Goal: Check status: Check status

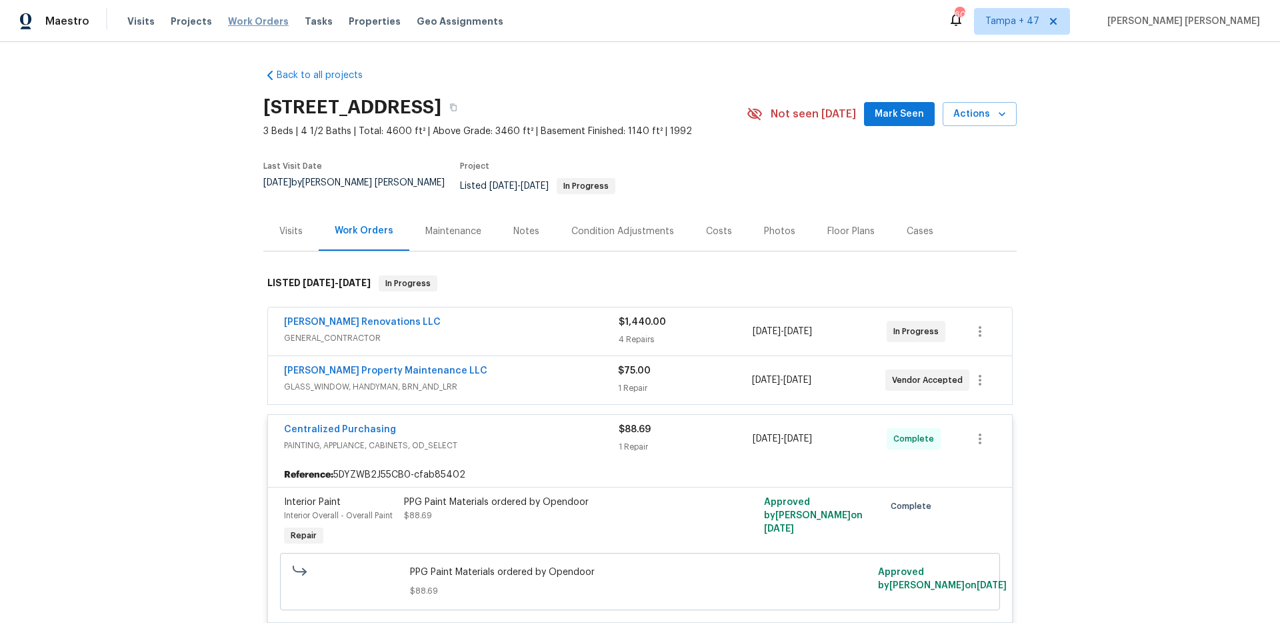
click at [255, 21] on span "Work Orders" at bounding box center [258, 21] width 61 height 13
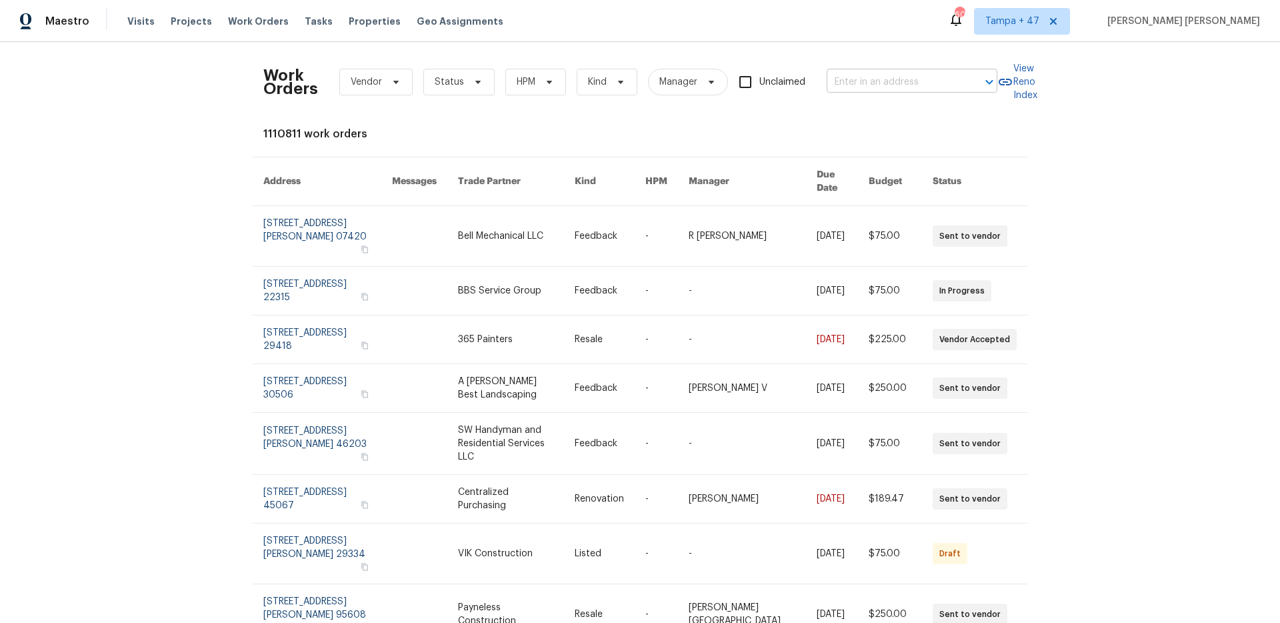
click at [893, 87] on input "text" at bounding box center [893, 82] width 133 height 21
paste input "[STREET_ADDRESS]"
type input "[STREET_ADDRESS]"
click at [890, 114] on li "[STREET_ADDRESS]" at bounding box center [908, 112] width 171 height 22
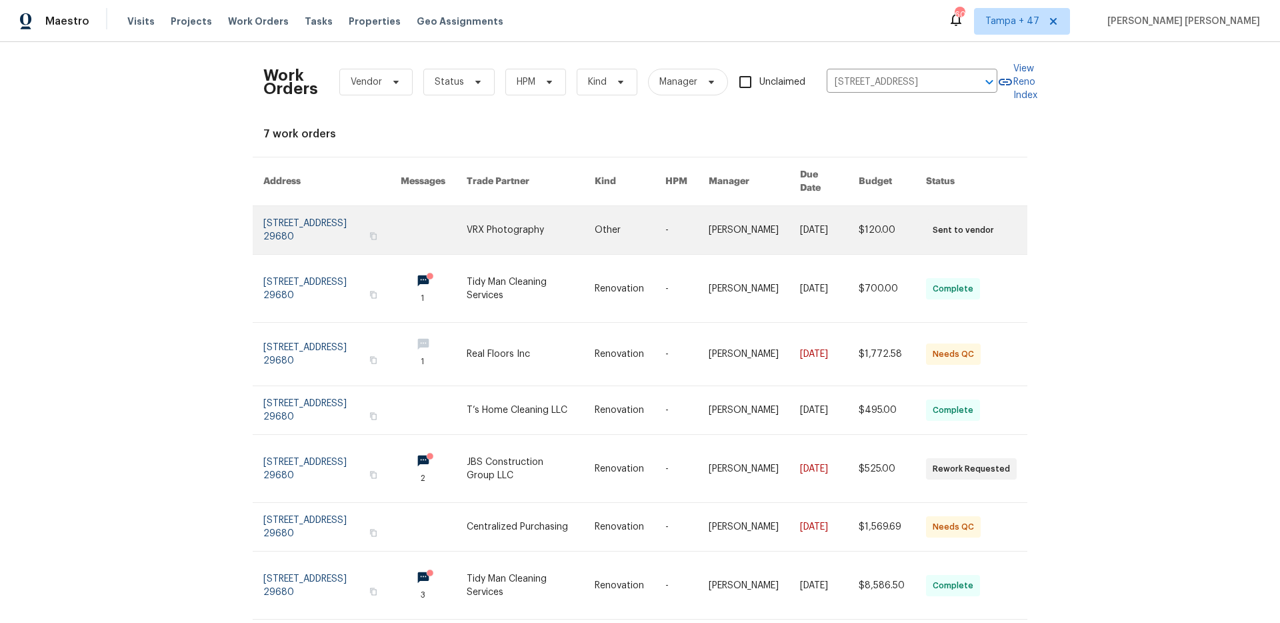
click at [767, 220] on link at bounding box center [754, 230] width 91 height 48
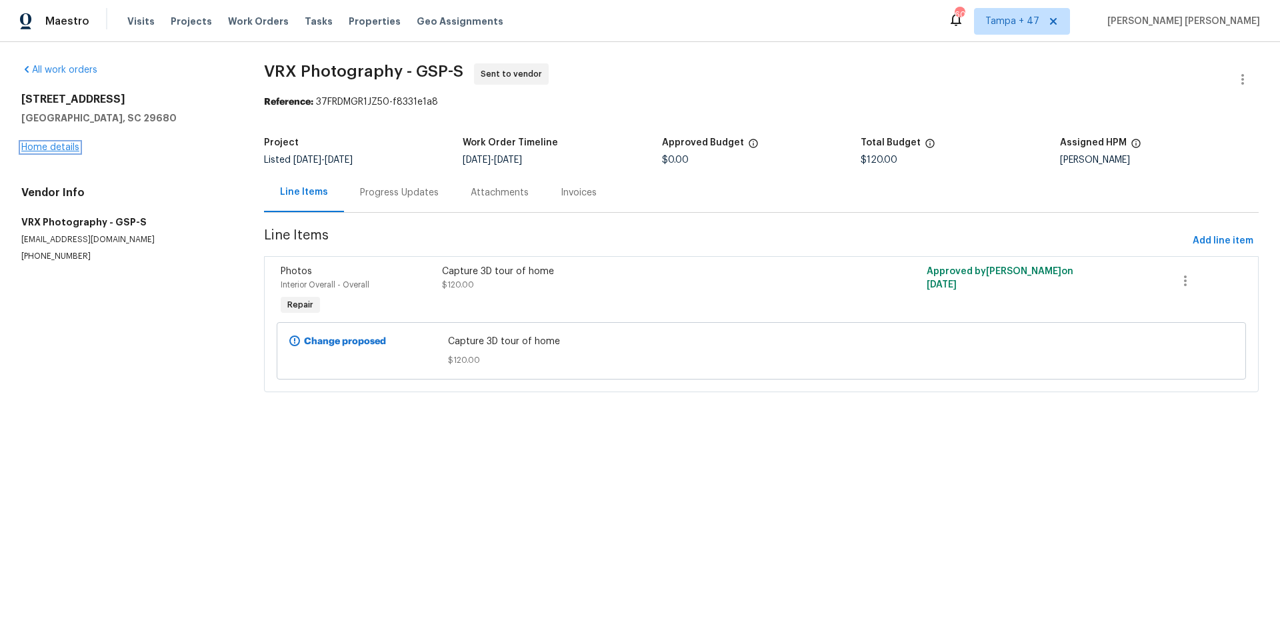
click at [53, 150] on link "Home details" at bounding box center [50, 147] width 58 height 9
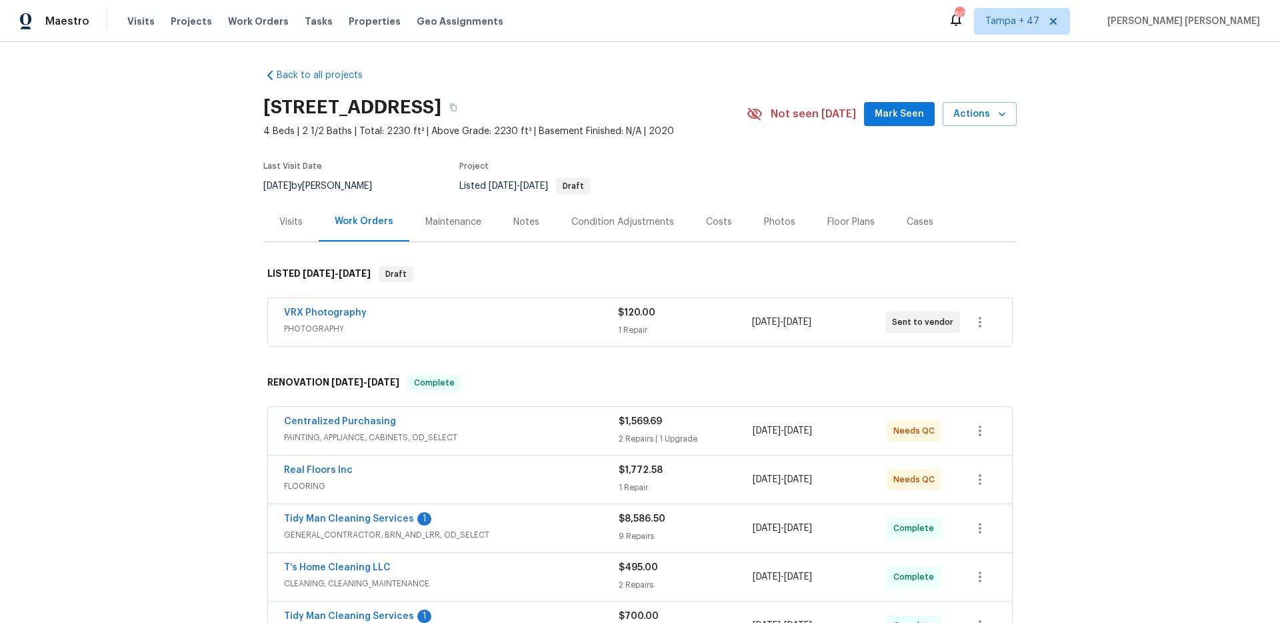
click at [293, 221] on div "Visits" at bounding box center [290, 221] width 23 height 13
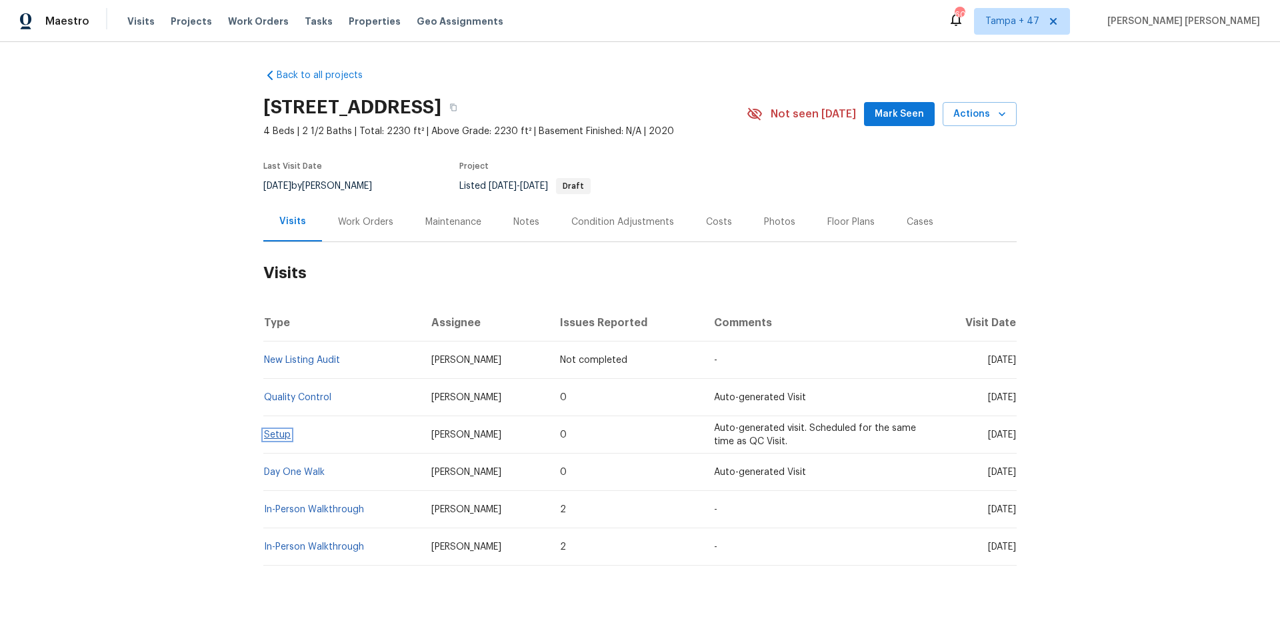
click at [275, 437] on link "Setup" at bounding box center [277, 434] width 27 height 9
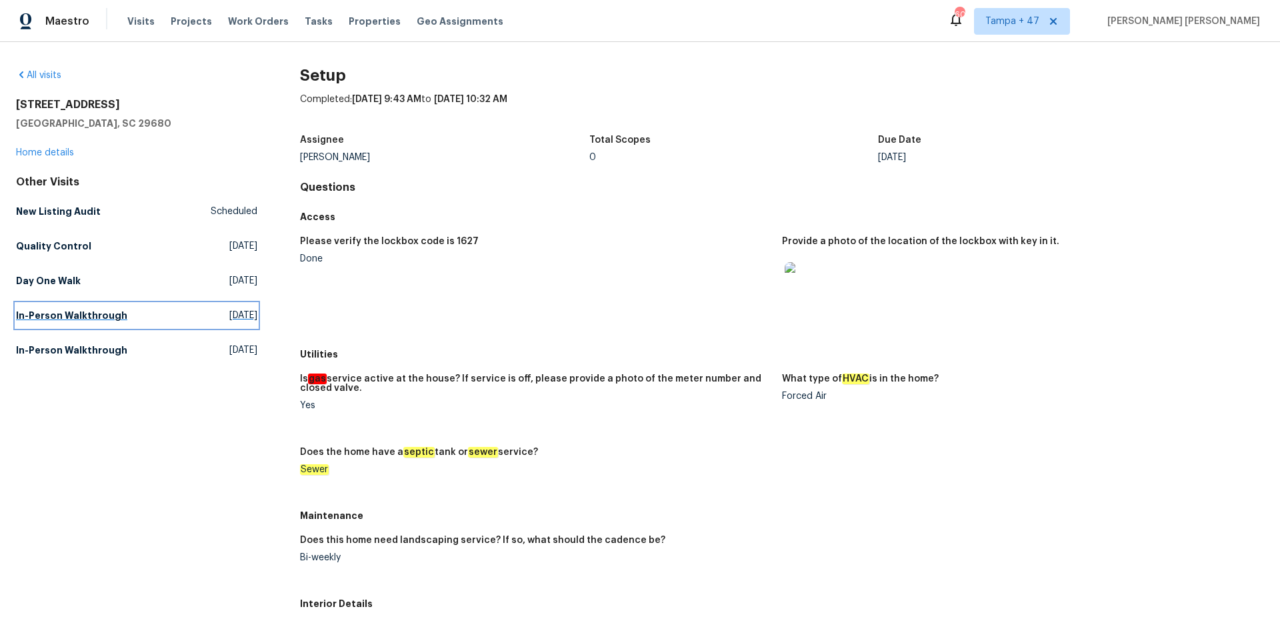
click at [109, 311] on h5 "In-Person Walkthrough" at bounding box center [71, 315] width 111 height 13
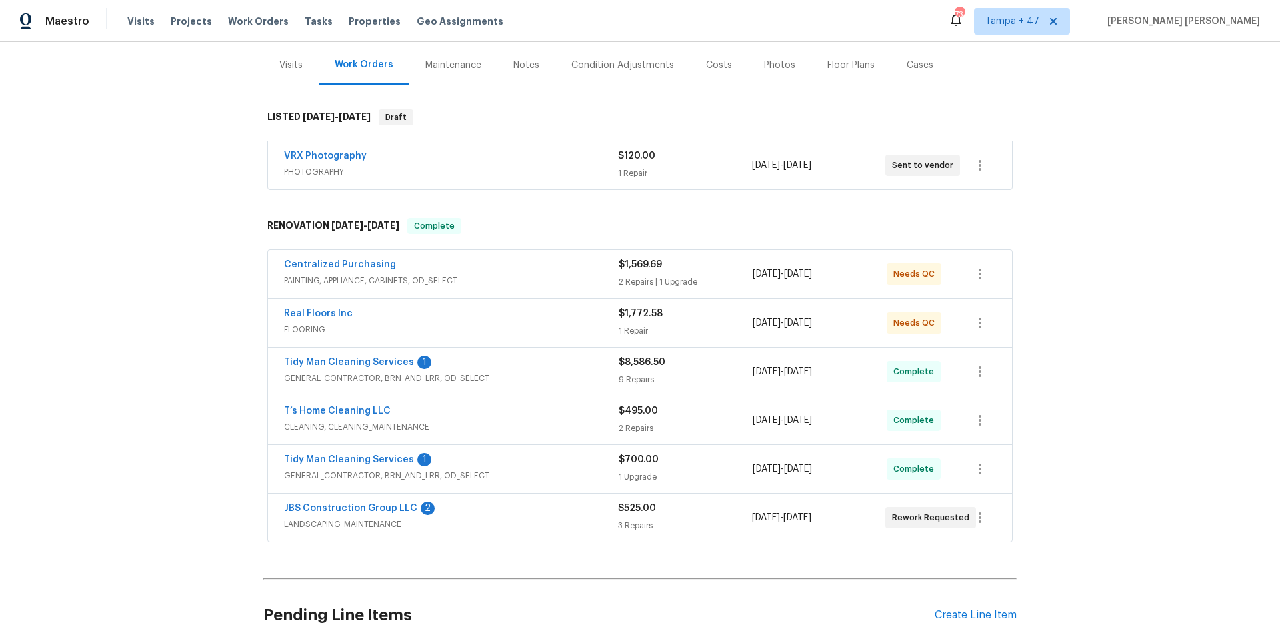
scroll to position [294, 0]
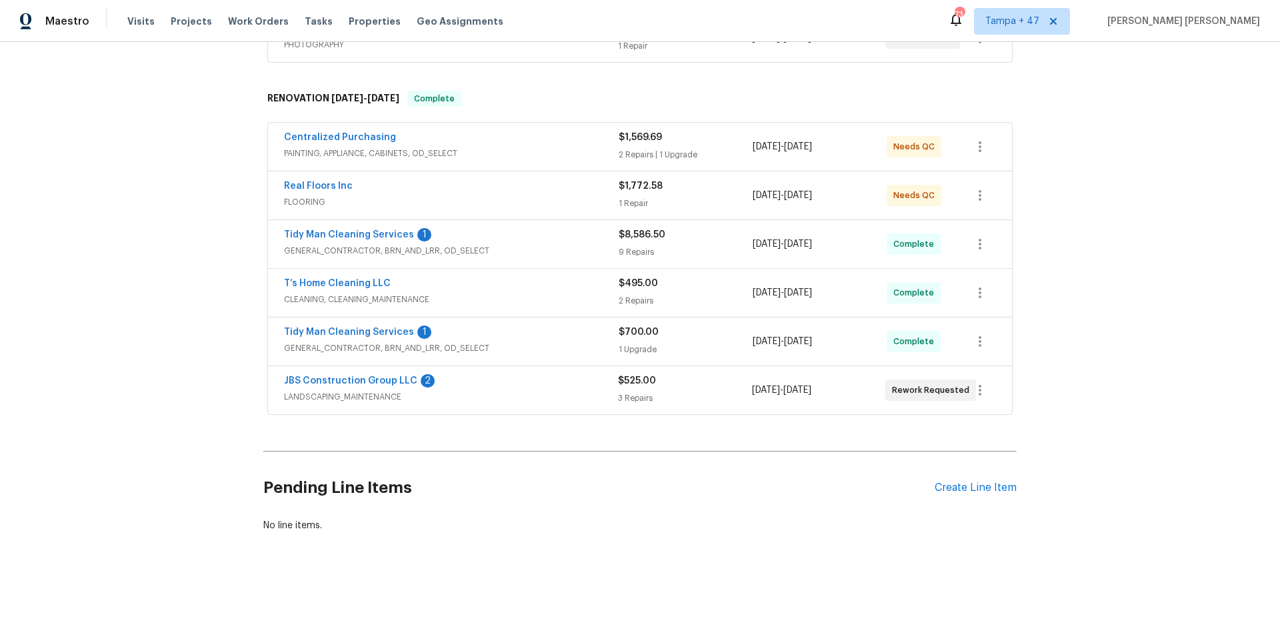
click at [562, 390] on span "LANDSCAPING_MAINTENANCE" at bounding box center [451, 396] width 334 height 13
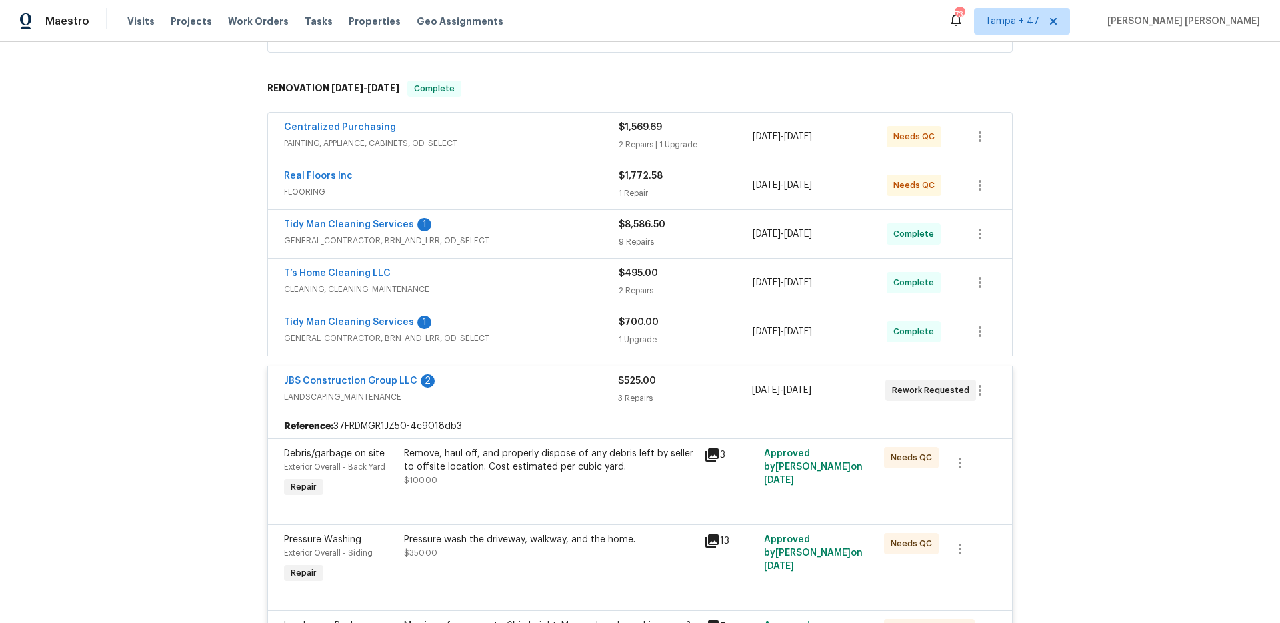
click at [573, 328] on div "Tidy Man Cleaning Services 1" at bounding box center [451, 323] width 335 height 16
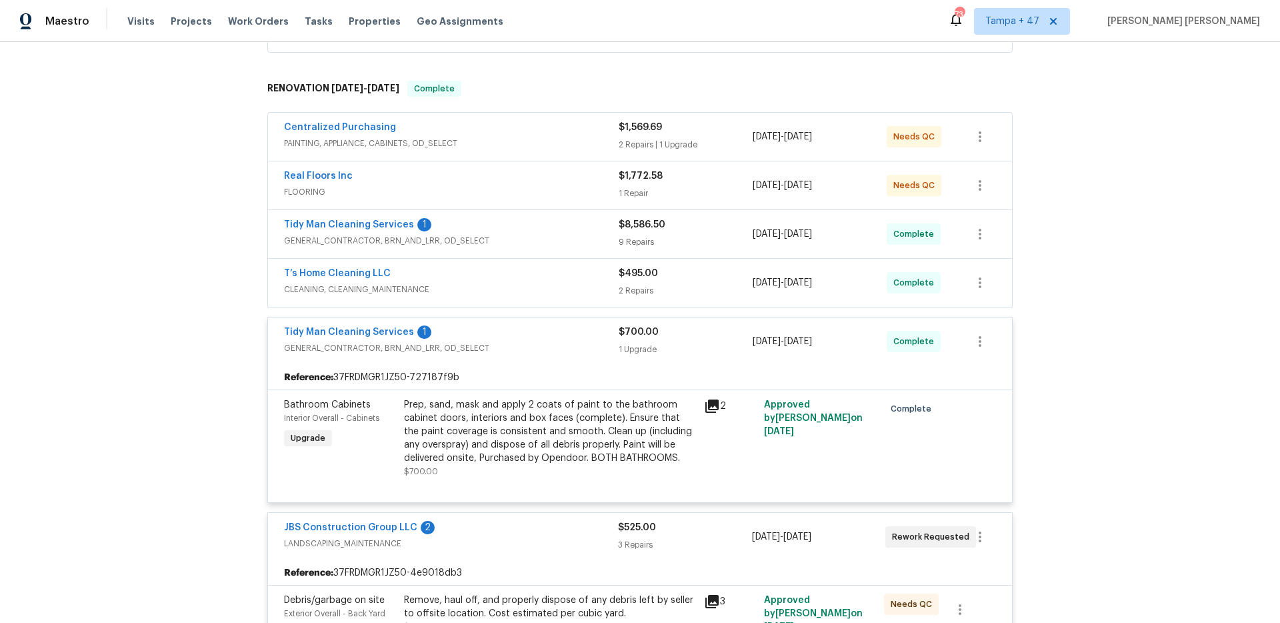
click at [579, 285] on span "CLEANING, CLEANING_MAINTENANCE" at bounding box center [451, 289] width 335 height 13
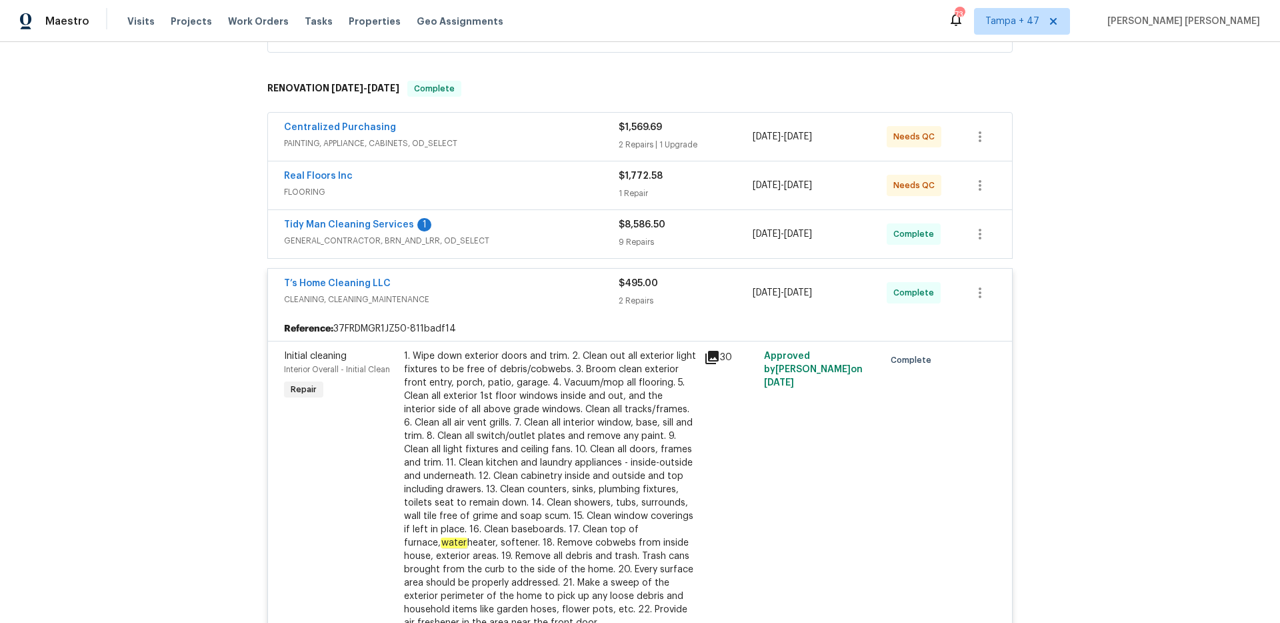
click at [588, 235] on span "GENERAL_CONTRACTOR, BRN_AND_LRR, OD_SELECT" at bounding box center [451, 240] width 335 height 13
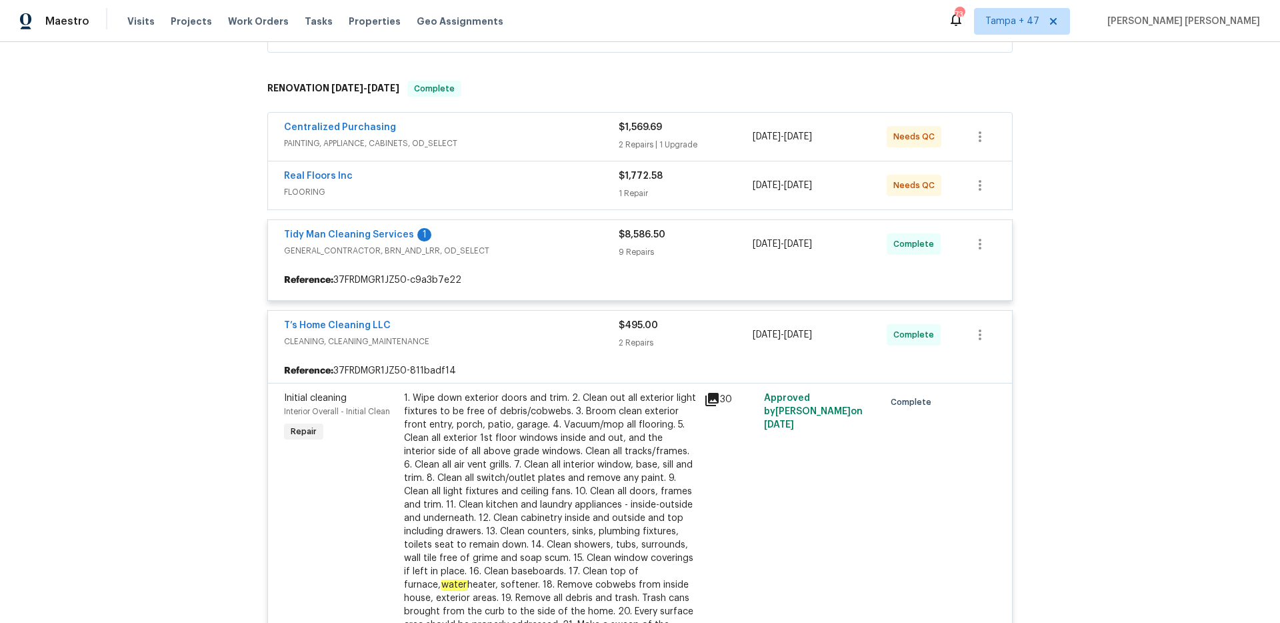
click at [578, 185] on span "FLOORING" at bounding box center [451, 191] width 335 height 13
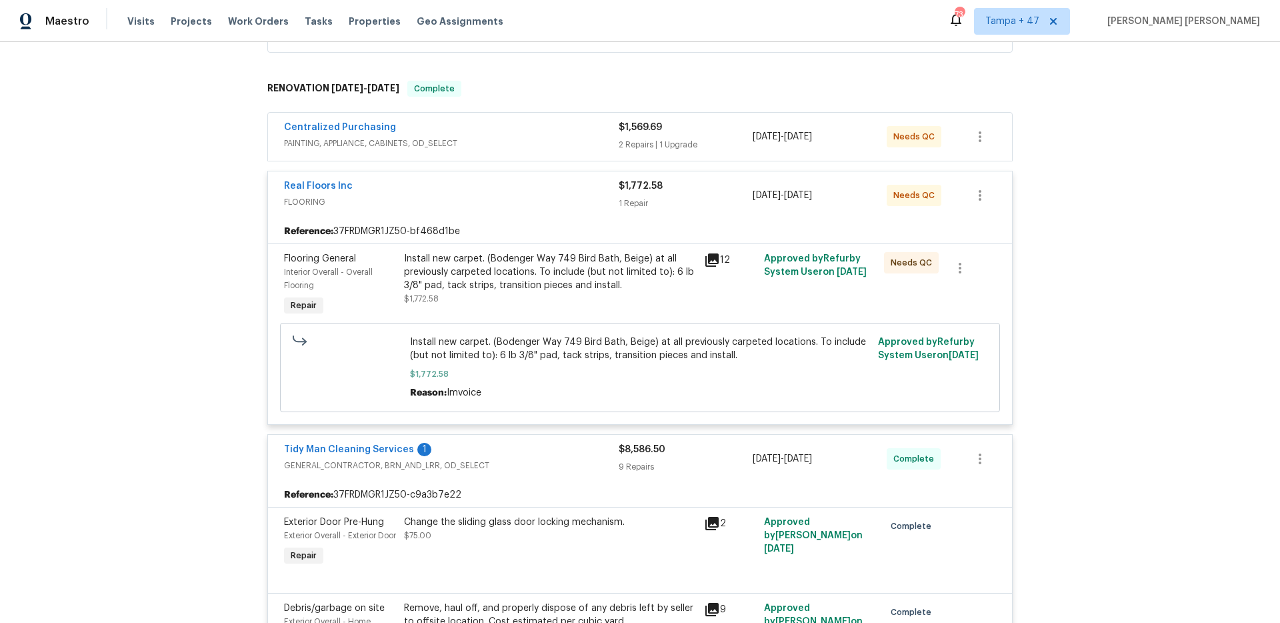
click at [586, 129] on div "Centralized Purchasing" at bounding box center [451, 129] width 335 height 16
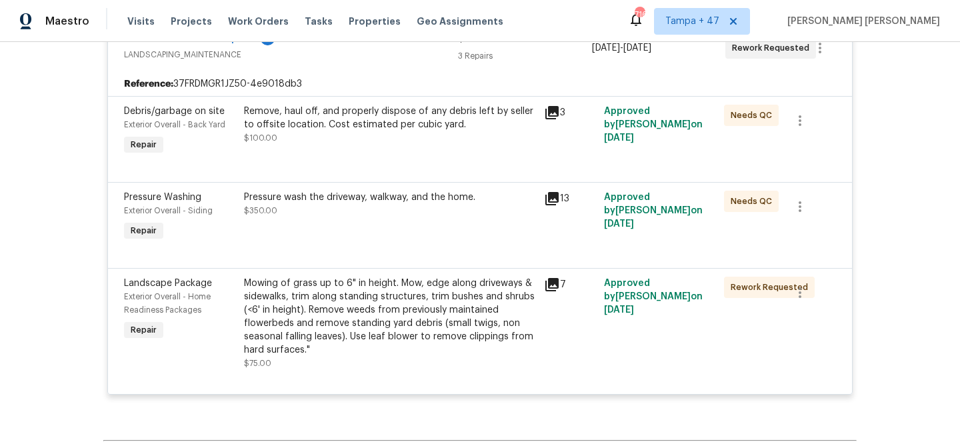
scroll to position [2904, 0]
click at [244, 19] on span "Work Orders" at bounding box center [258, 21] width 61 height 13
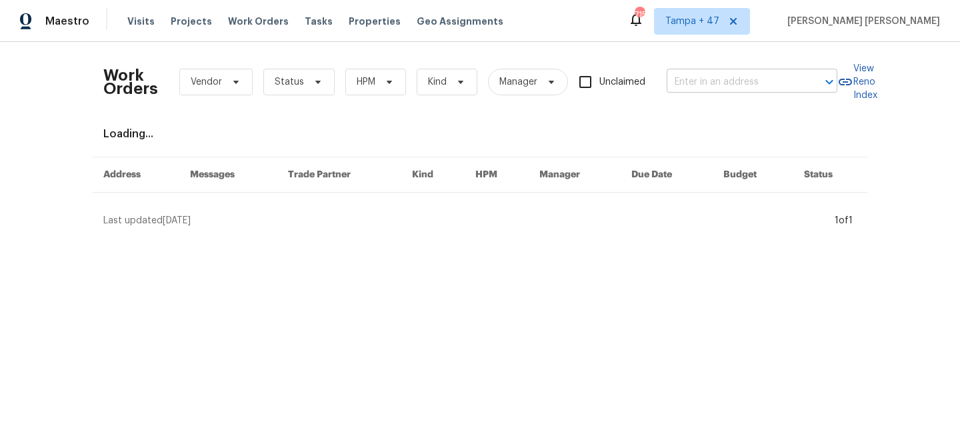
click at [729, 88] on input "text" at bounding box center [733, 82] width 133 height 21
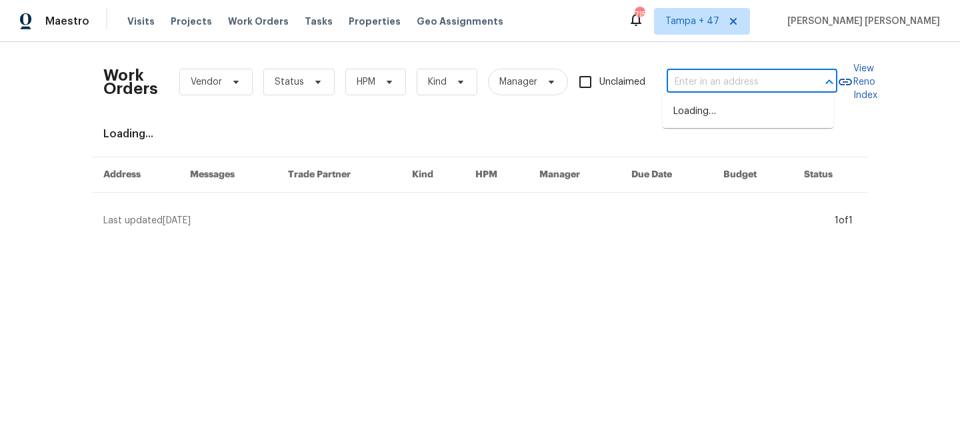
paste input "1059 S Walden Way Apt 155, Aurora, CO 80017"
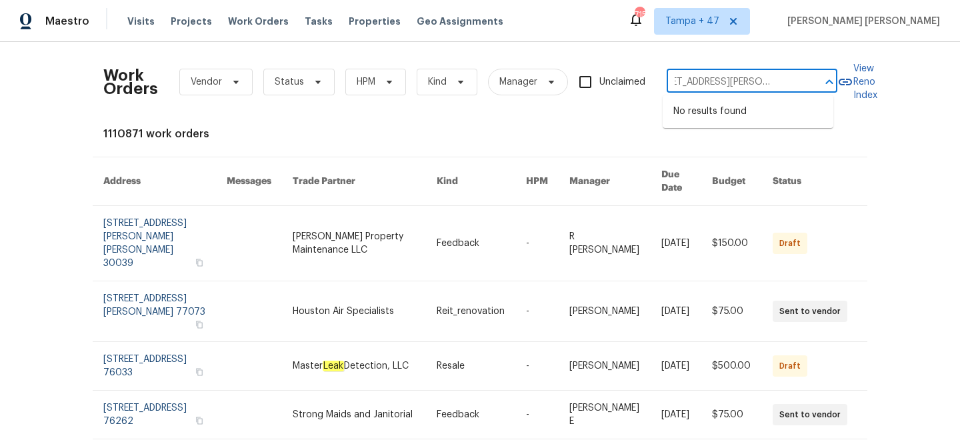
click at [711, 83] on input "1059 S Walden Way Apt 155, Aurora, CO 80017" at bounding box center [733, 82] width 133 height 21
type input "1059 S Walden Way, Aurora, CO 80017"
click at [786, 117] on li "1059 S Walden Way Apt 155, Aurora, CO 80017" at bounding box center [748, 119] width 171 height 36
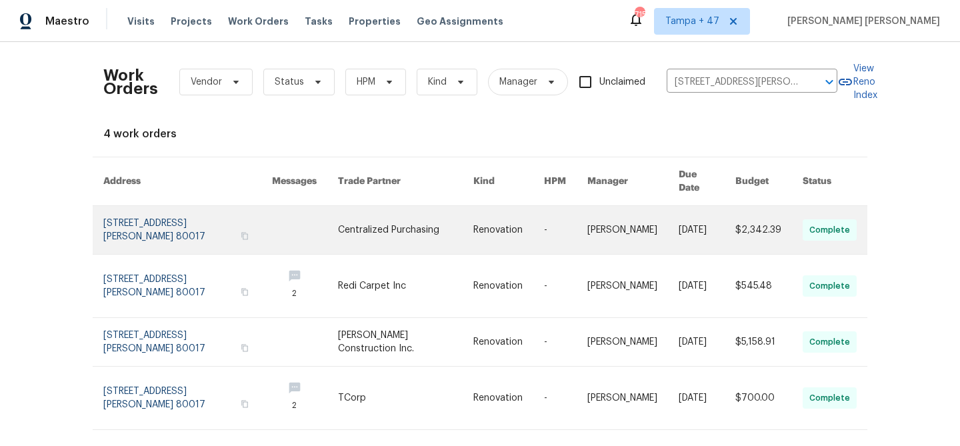
click at [646, 218] on link at bounding box center [633, 230] width 91 height 48
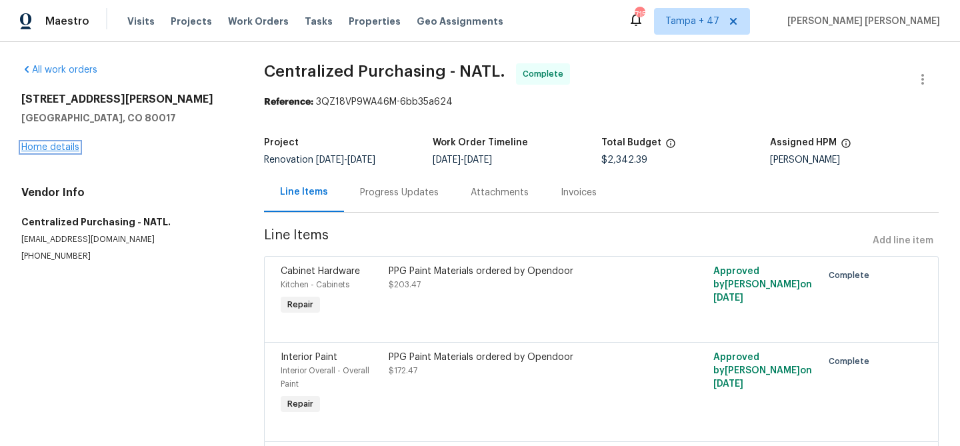
click at [53, 147] on link "Home details" at bounding box center [50, 147] width 58 height 9
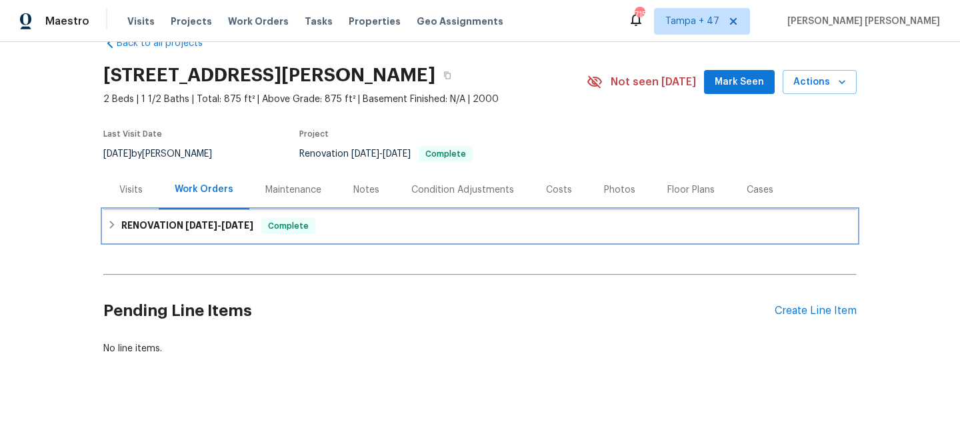
drag, startPoint x: 260, startPoint y: 215, endPoint x: 267, endPoint y: 205, distance: 12.4
click at [260, 218] on div "RENOVATION 9/16/25 - 9/23/25 Complete" at bounding box center [480, 226] width 746 height 16
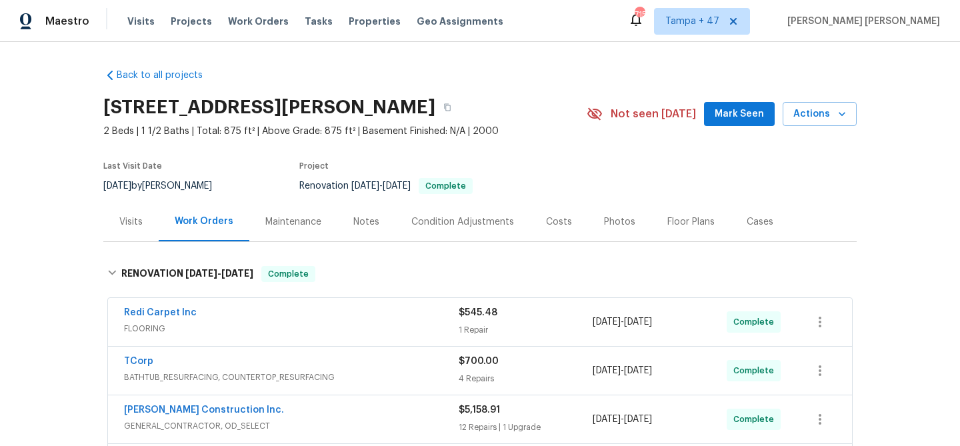
click at [126, 215] on div "Visits" at bounding box center [130, 221] width 23 height 13
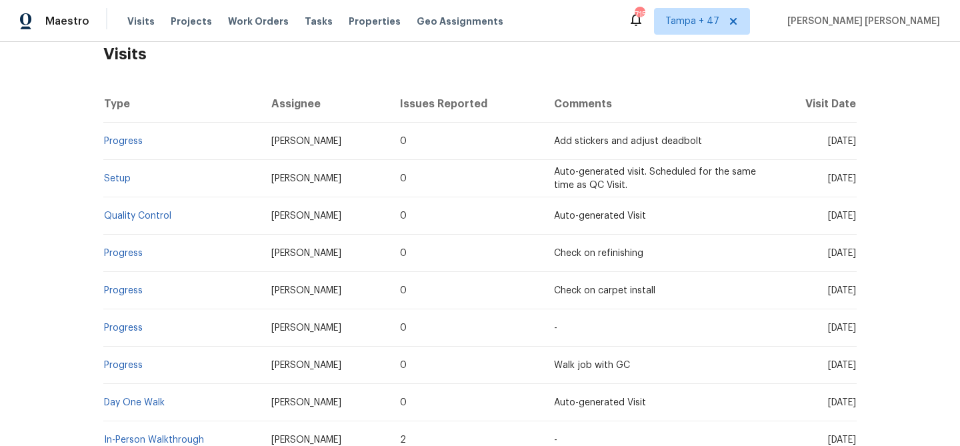
scroll to position [273, 0]
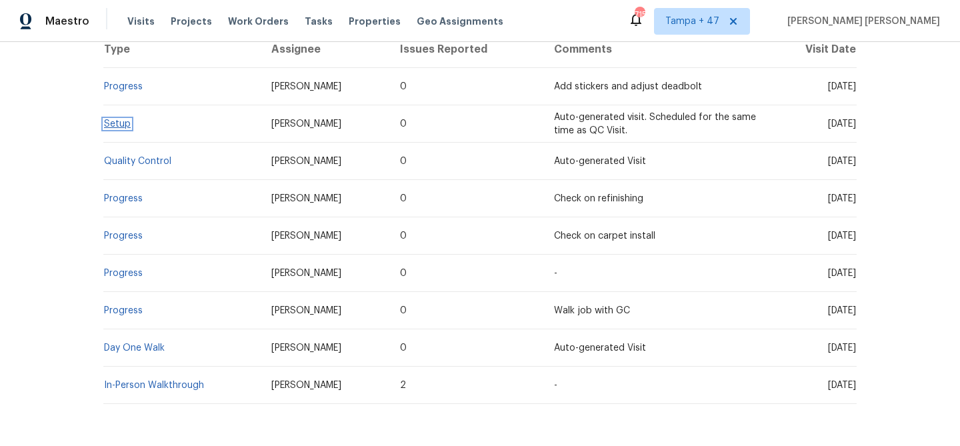
click at [114, 125] on link "Setup" at bounding box center [117, 123] width 27 height 9
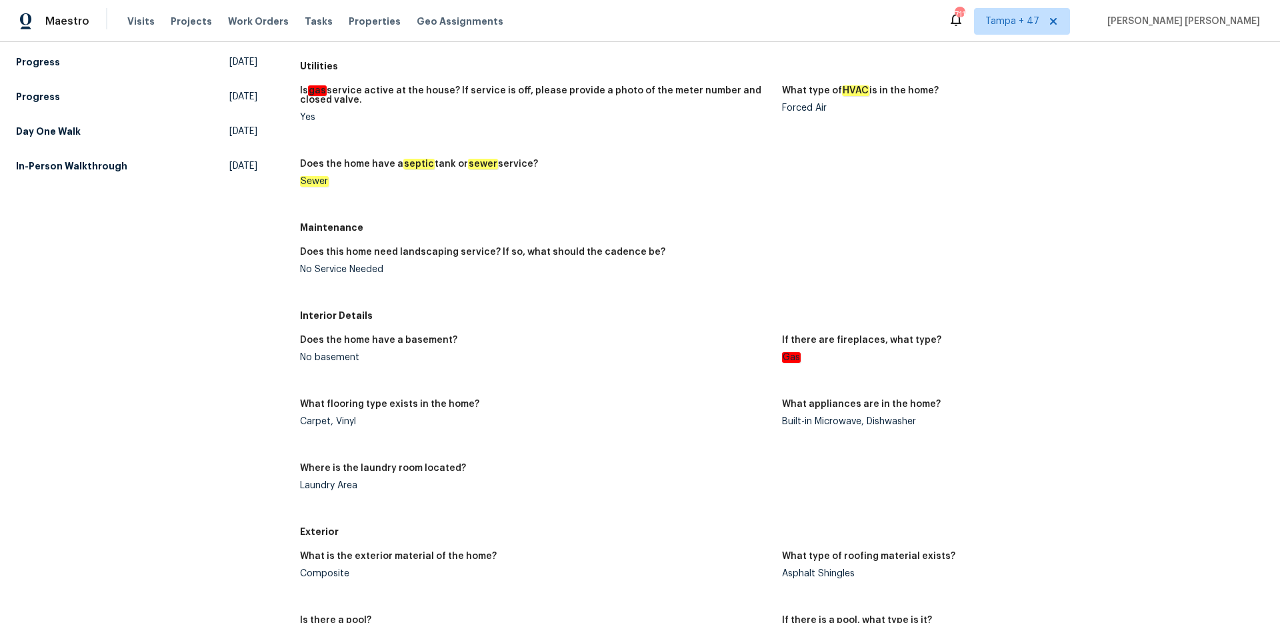
scroll to position [285, 0]
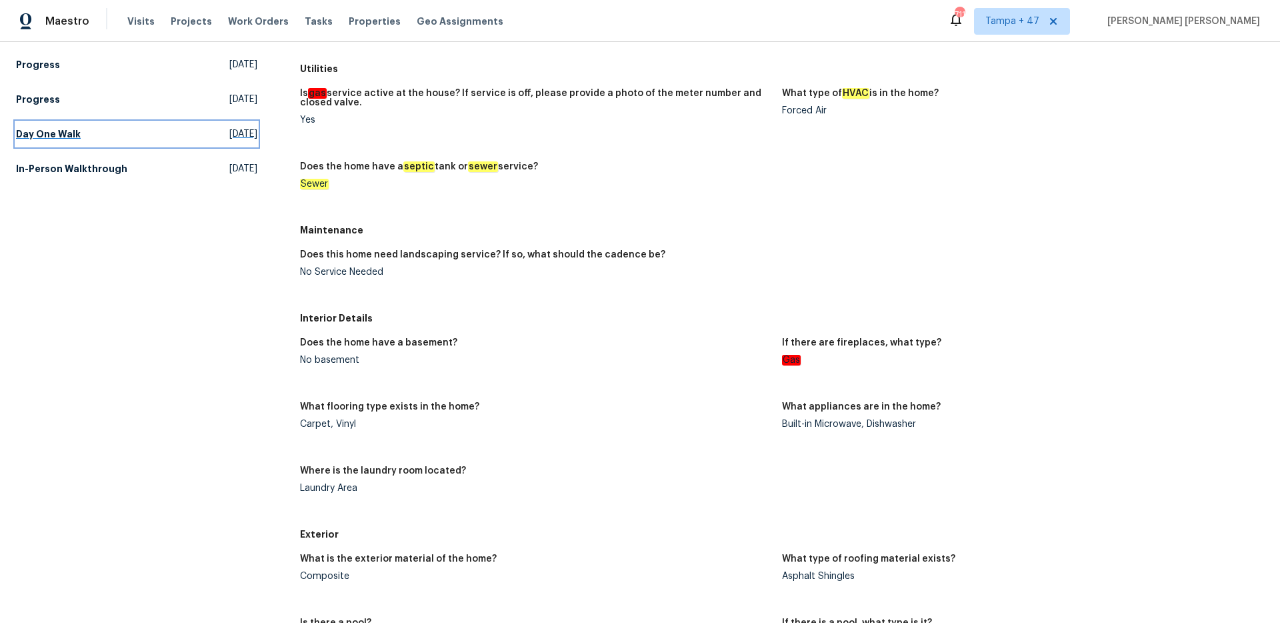
click at [78, 139] on link "Day One Walk Mon, Sep 15 2025" at bounding box center [136, 134] width 241 height 24
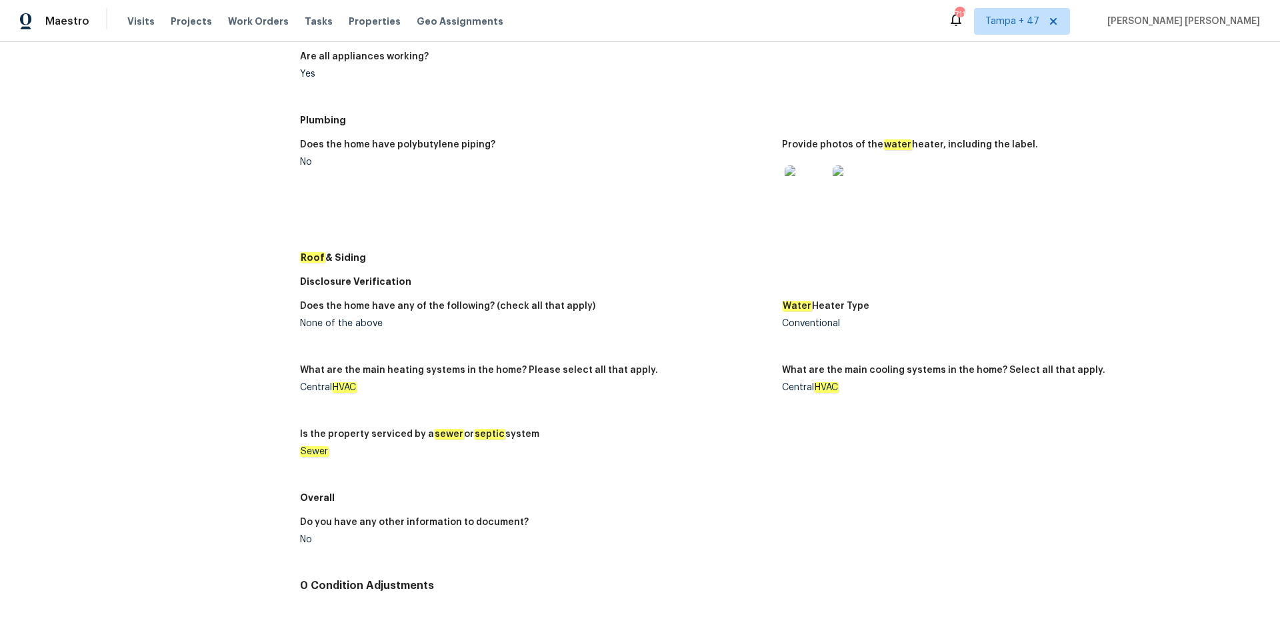
scroll to position [443, 0]
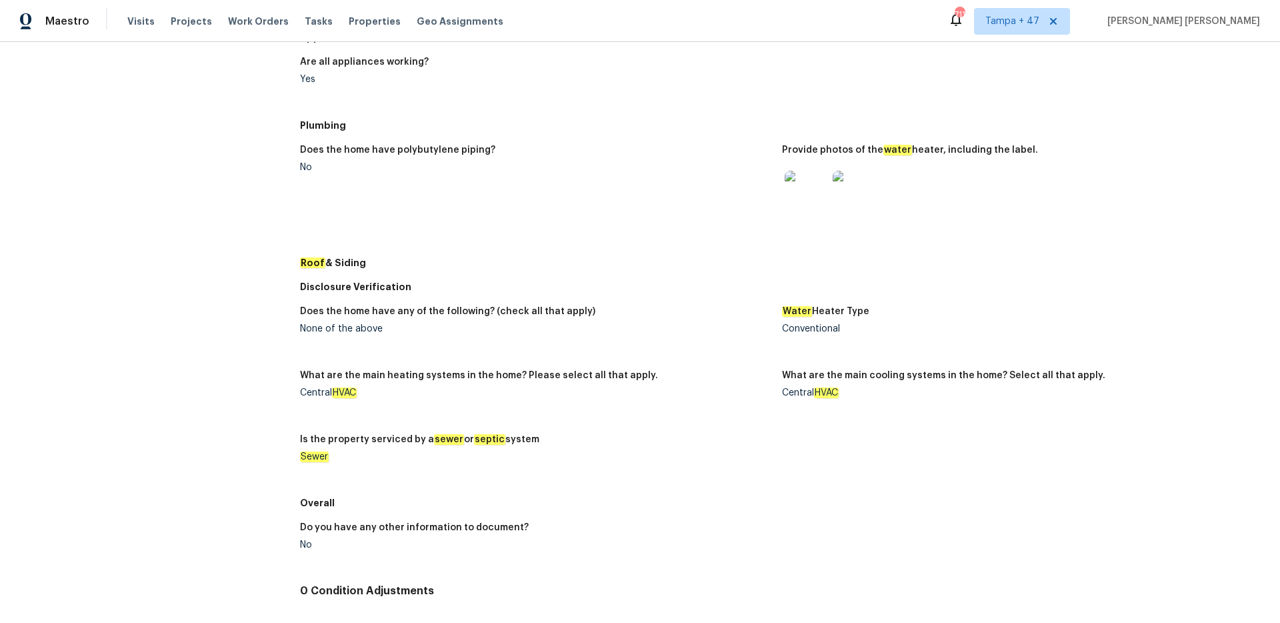
click at [787, 203] on img at bounding box center [806, 192] width 43 height 43
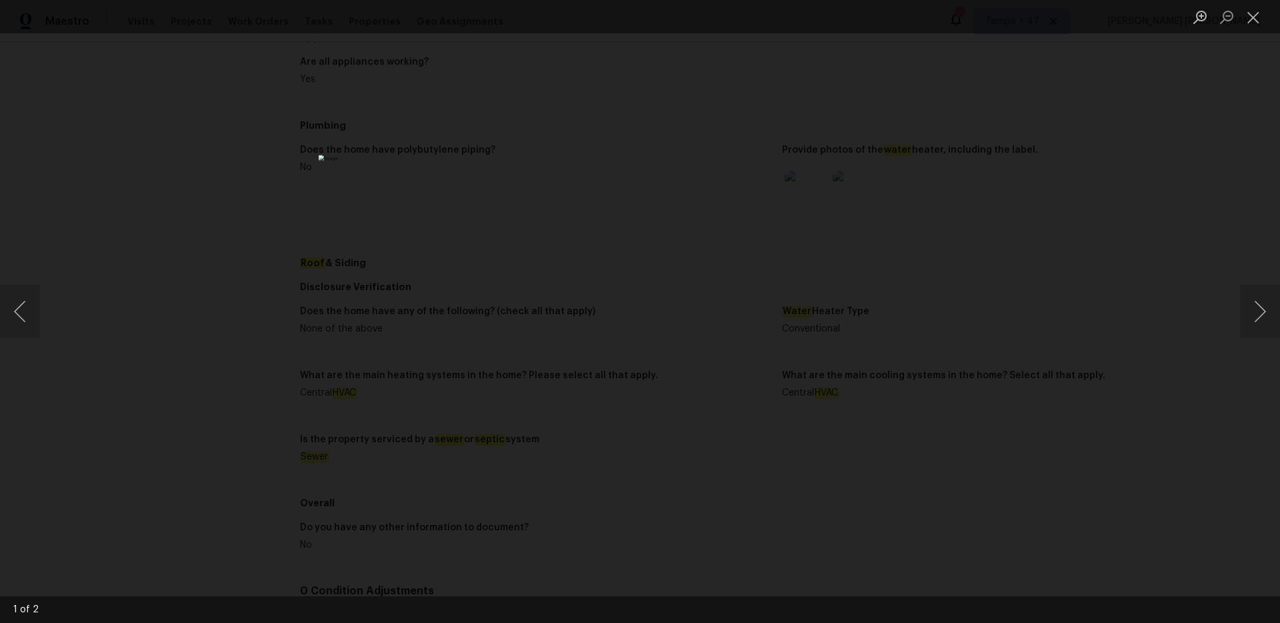
click at [353, 121] on div "Lightbox" at bounding box center [640, 311] width 1280 height 623
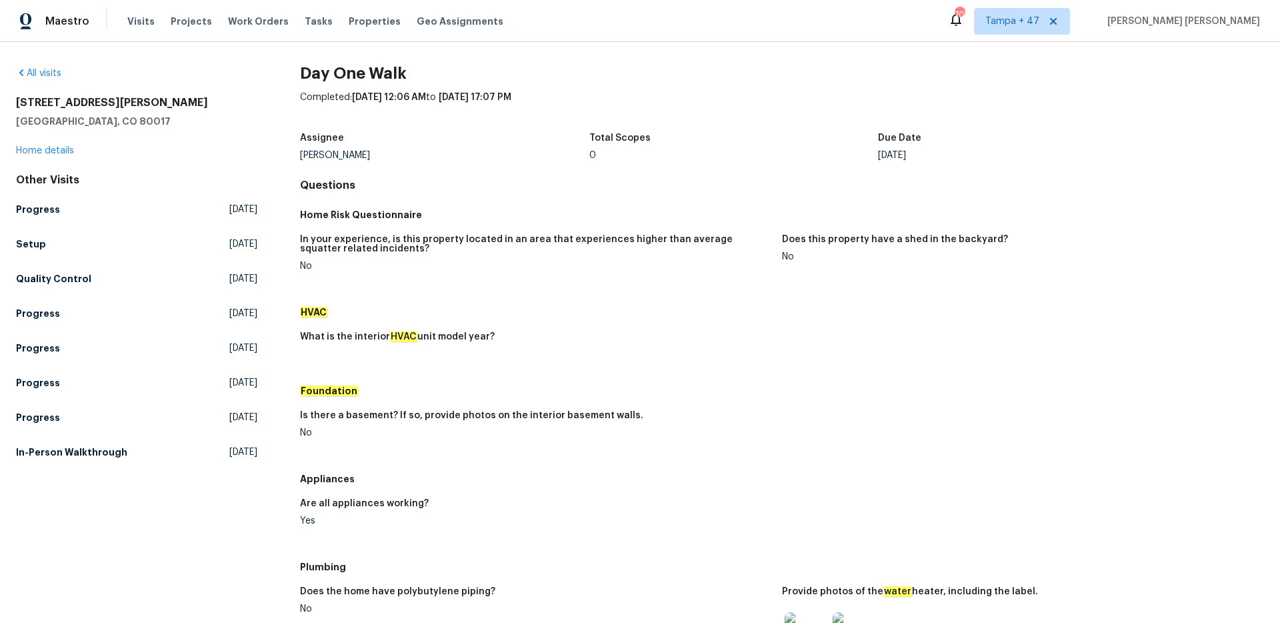
scroll to position [0, 0]
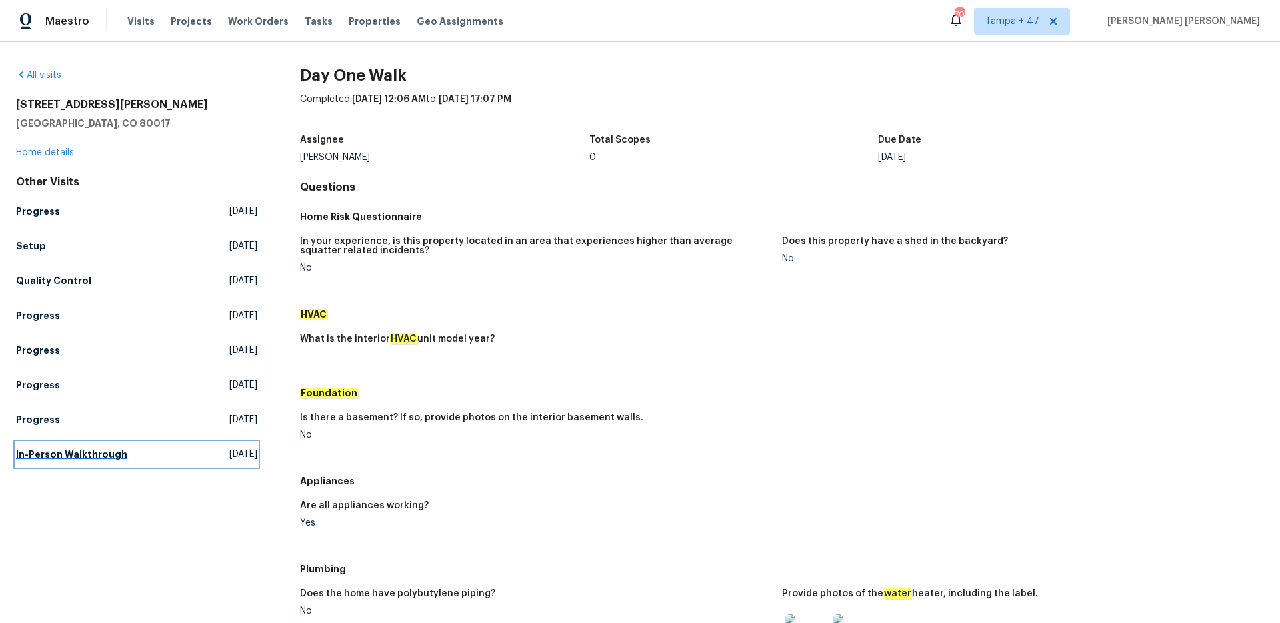
click at [99, 456] on h5 "In-Person Walkthrough" at bounding box center [71, 453] width 111 height 13
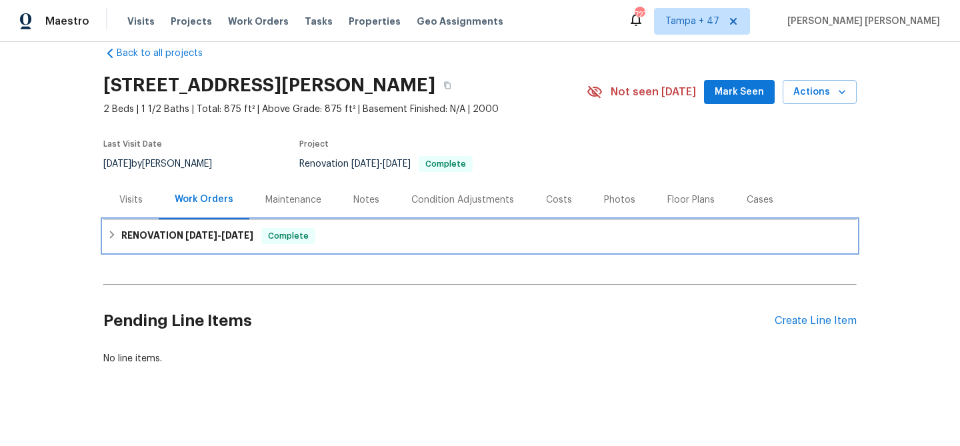
click at [277, 237] on span "Complete" at bounding box center [288, 235] width 51 height 13
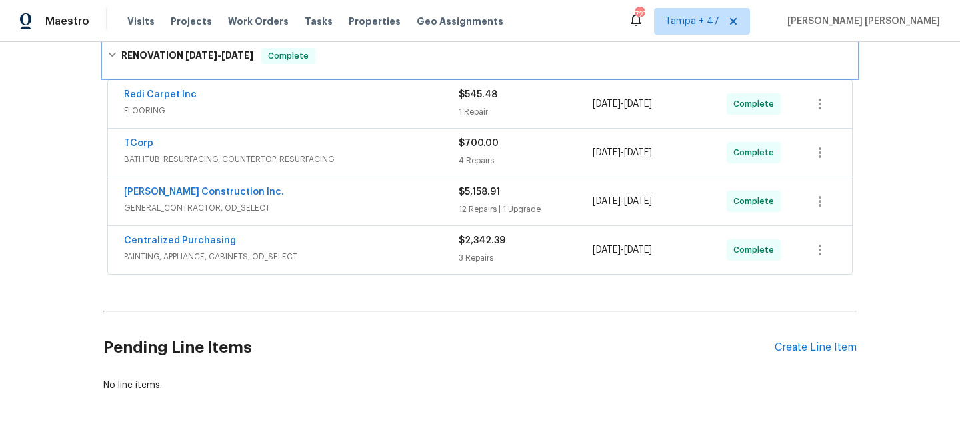
scroll to position [251, 0]
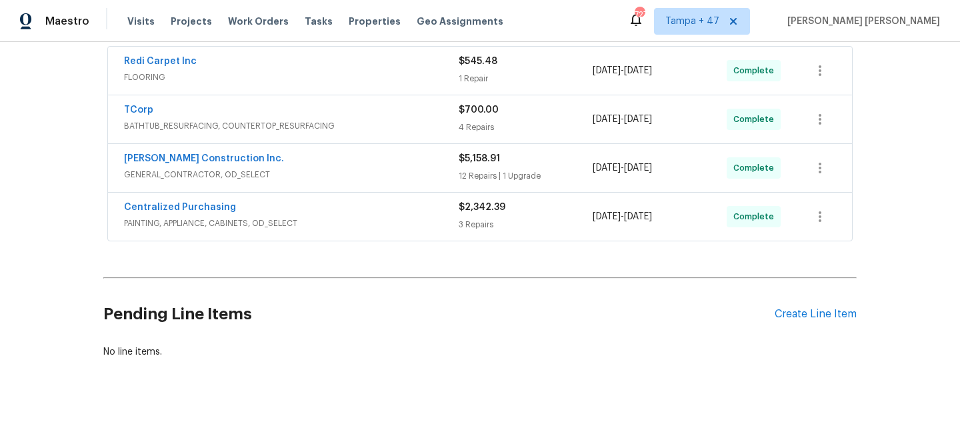
click at [430, 222] on span "PAINTING, APPLIANCE, CABINETS, OD_SELECT" at bounding box center [291, 223] width 335 height 13
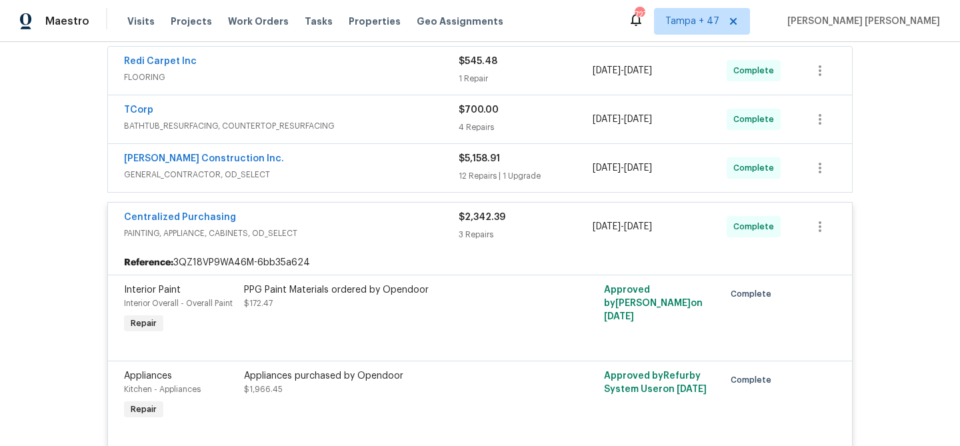
click at [421, 165] on div "Hanson Construction Inc." at bounding box center [291, 160] width 335 height 16
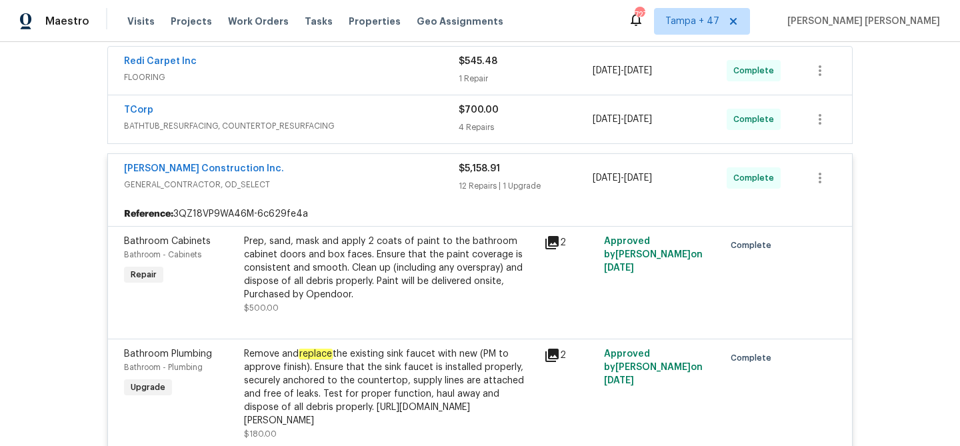
click at [429, 121] on span "BATHTUB_RESURFACING, COUNTERTOP_RESURFACING" at bounding box center [291, 125] width 335 height 13
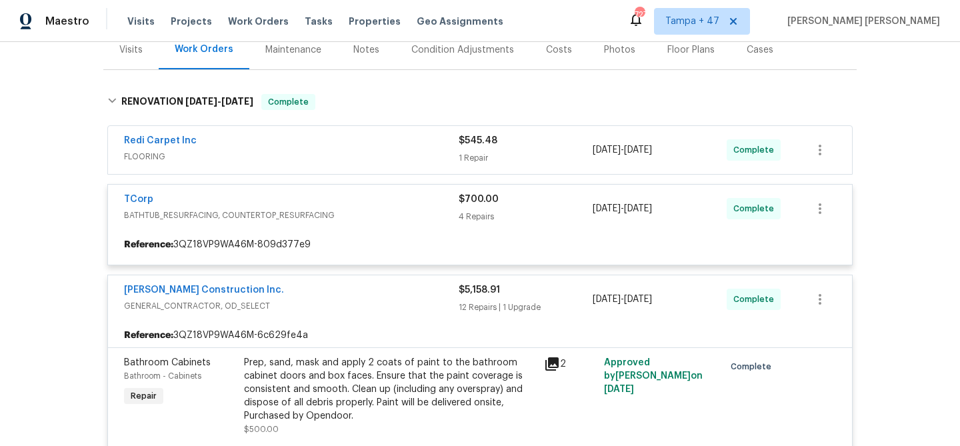
scroll to position [9, 0]
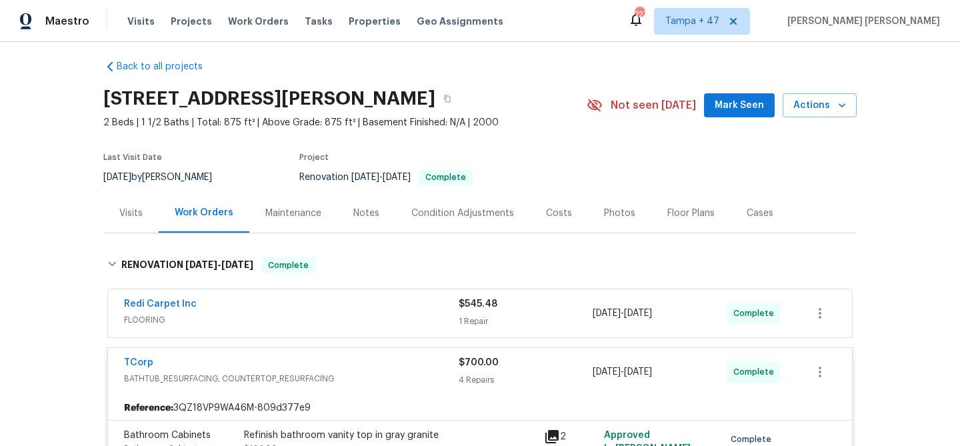
click at [409, 315] on span "FLOORING" at bounding box center [291, 319] width 335 height 13
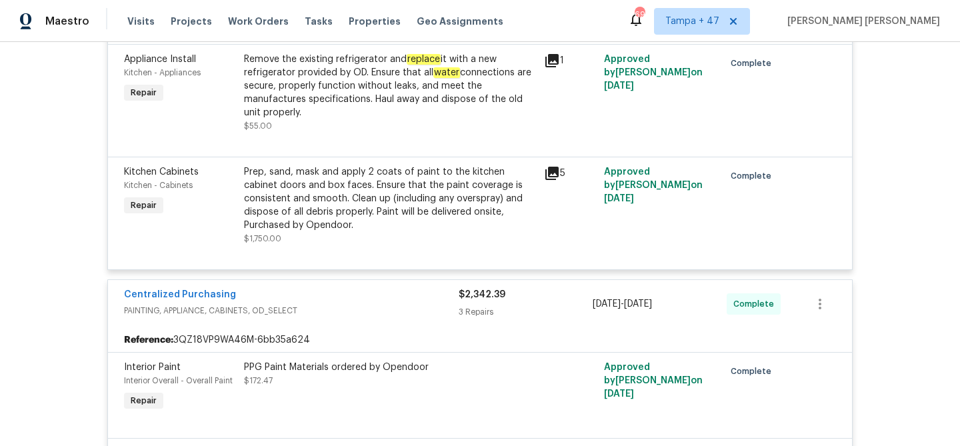
scroll to position [2629, 0]
click at [241, 23] on span "Work Orders" at bounding box center [258, 21] width 61 height 13
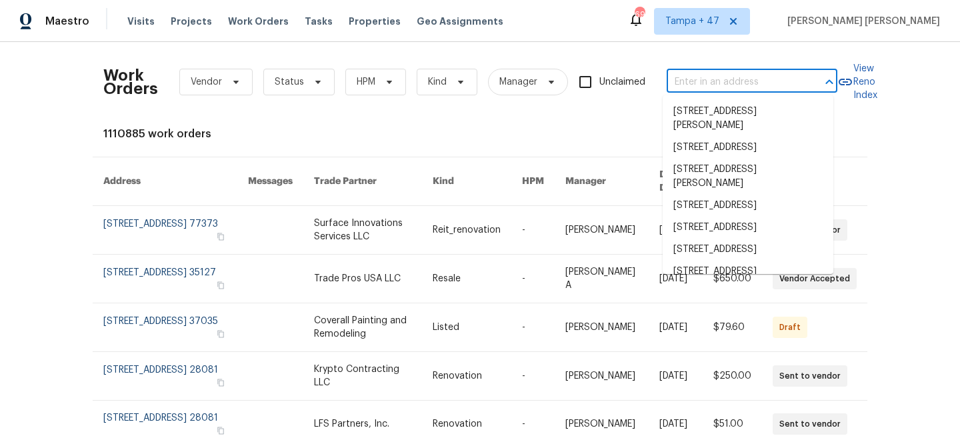
click at [691, 73] on input "text" at bounding box center [733, 82] width 133 height 21
paste input "103 County Road 4223, Decatur, TX 76234"
type input "103 County Road 4223, Decatur, TX 76234"
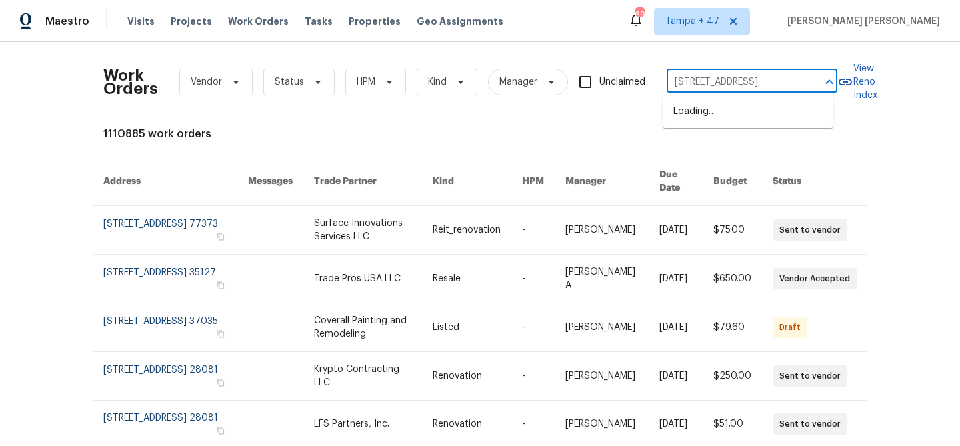
scroll to position [0, 58]
click at [697, 109] on li "103 County Road 4223, Decatur, TX 76234" at bounding box center [748, 112] width 171 height 22
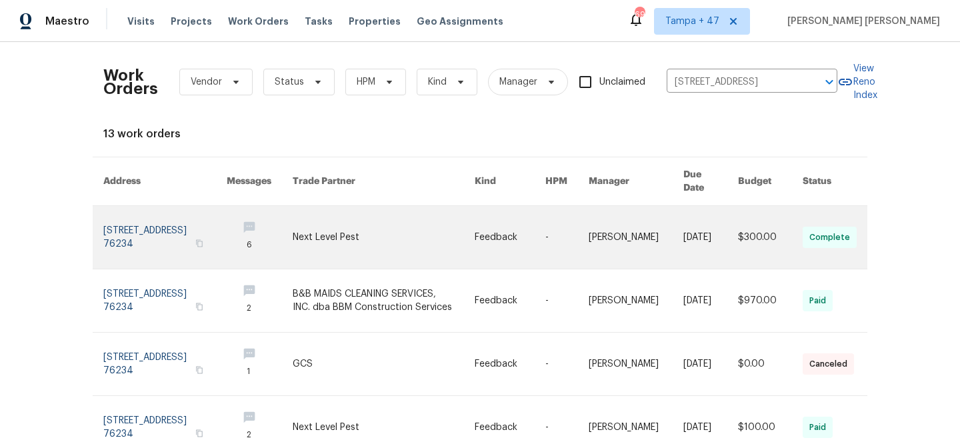
click at [331, 239] on link at bounding box center [384, 237] width 182 height 63
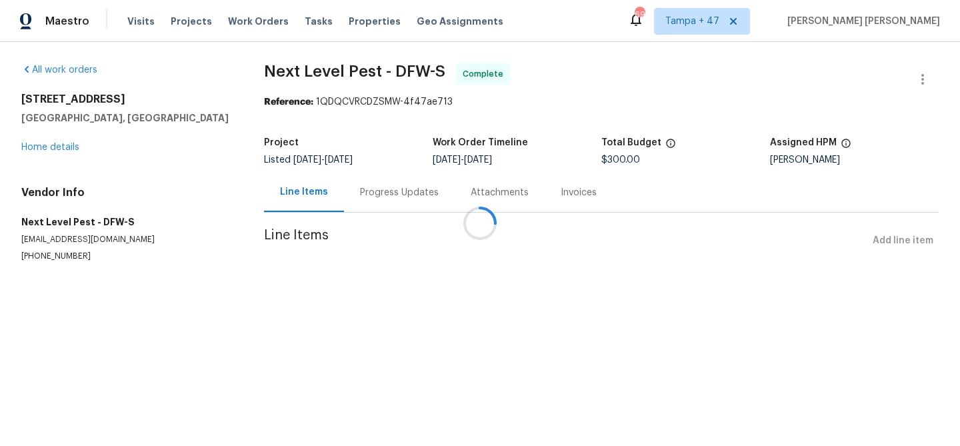
click at [56, 145] on div at bounding box center [480, 223] width 960 height 446
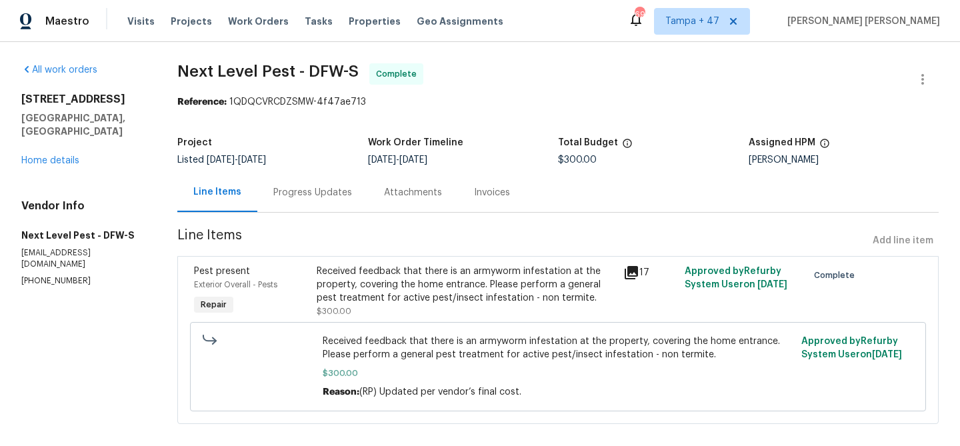
click at [61, 140] on div "103 County Road 4223 Decatur, TX 76234 Home details" at bounding box center [83, 130] width 124 height 75
click at [61, 156] on link "Home details" at bounding box center [50, 160] width 58 height 9
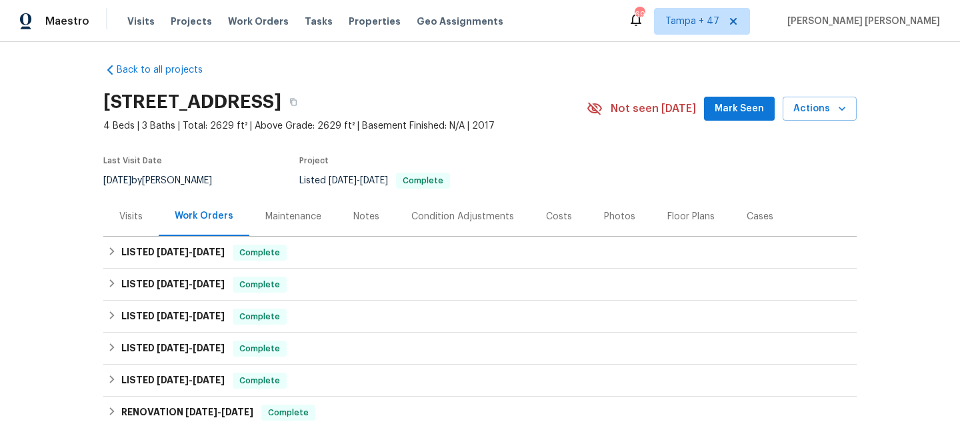
scroll to position [18, 0]
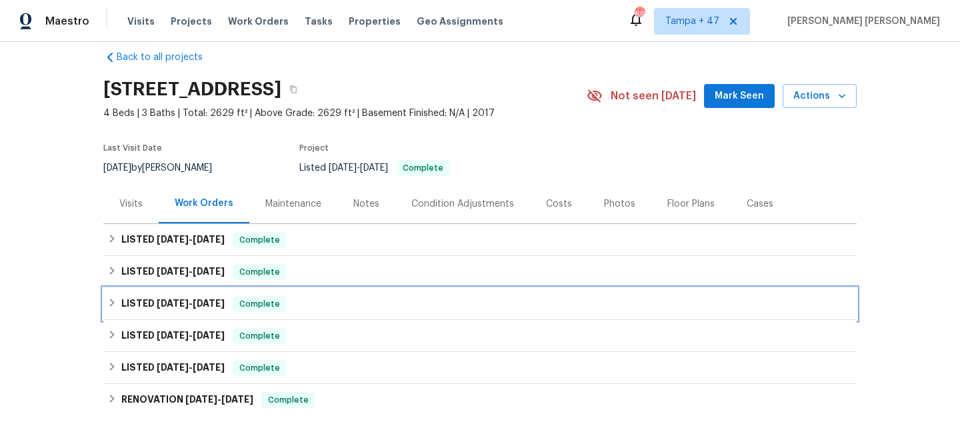
click at [287, 313] on div "LISTED 8/7/25 - 8/13/25 Complete" at bounding box center [480, 304] width 754 height 32
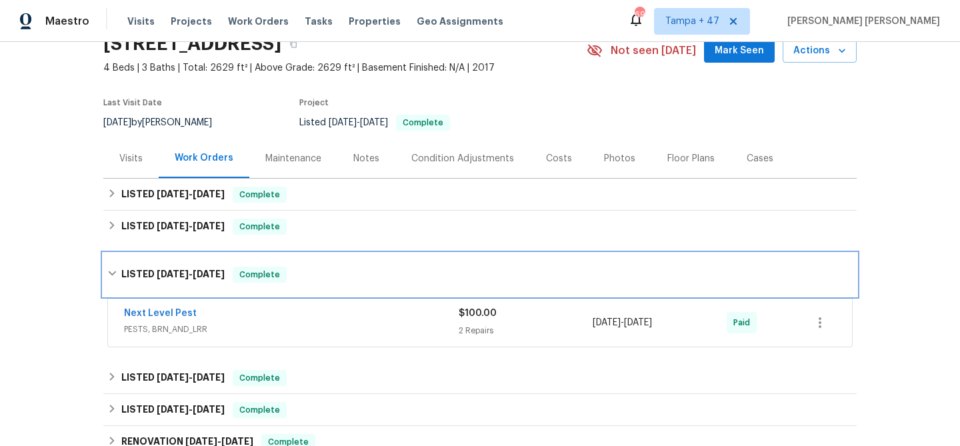
scroll to position [120, 0]
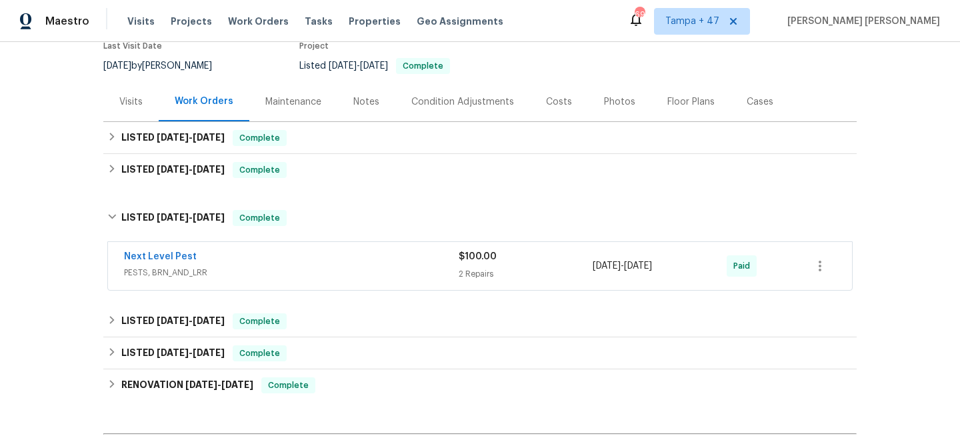
click at [416, 261] on div "Next Level Pest" at bounding box center [291, 258] width 335 height 16
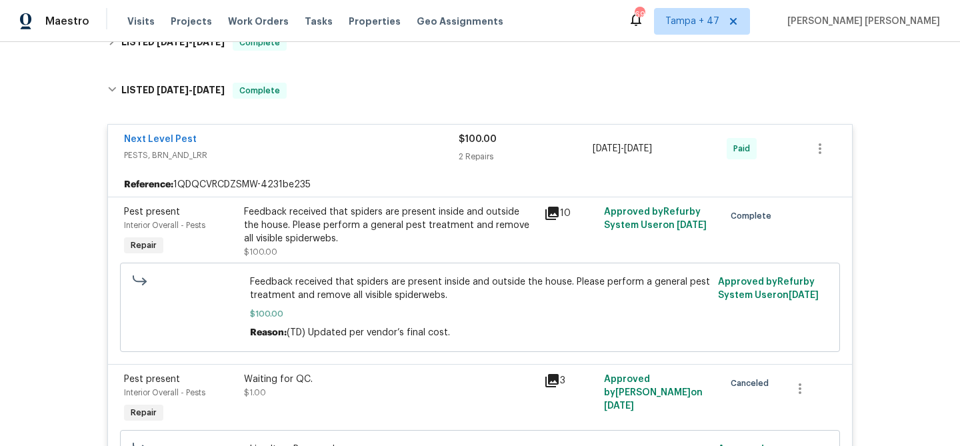
scroll to position [0, 0]
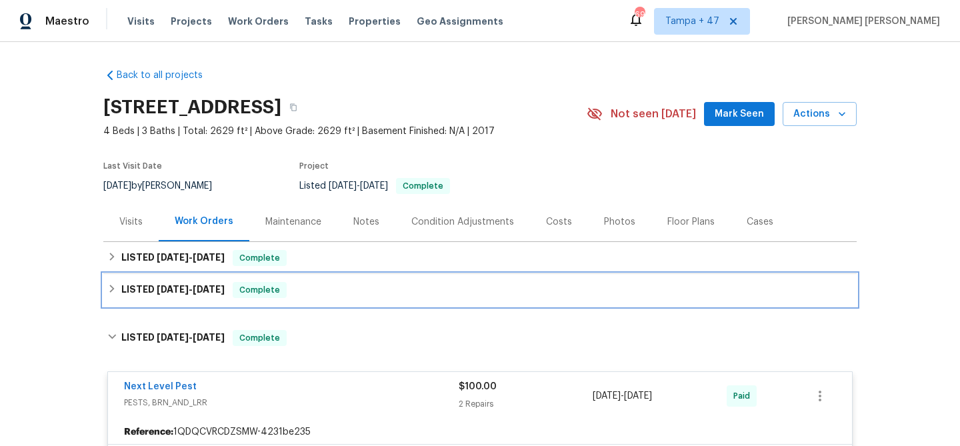
click at [348, 283] on div "LISTED 9/3/25 - 9/8/25 Complete" at bounding box center [480, 290] width 746 height 16
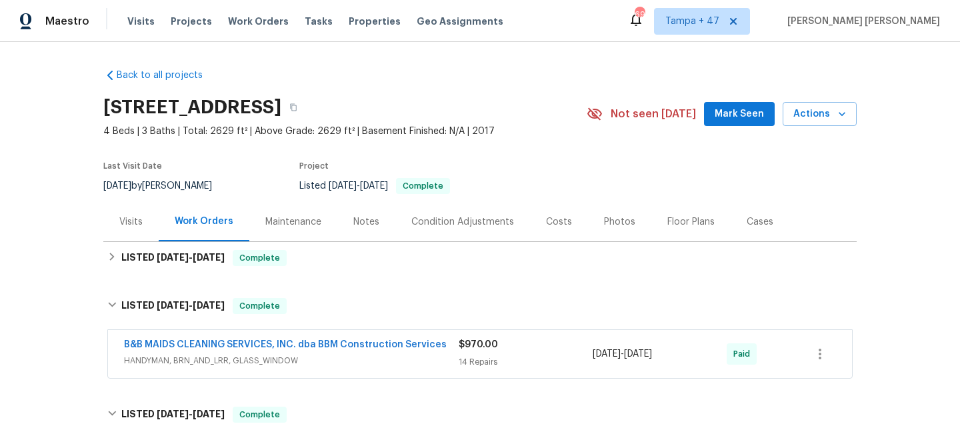
click at [407, 363] on span "HANDYMAN, BRN_AND_LRR, GLASS_WINDOW" at bounding box center [291, 360] width 335 height 13
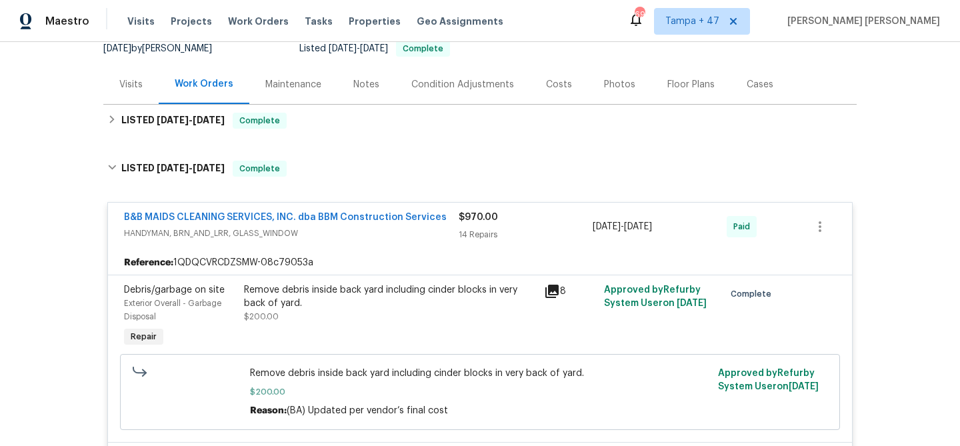
scroll to position [71, 0]
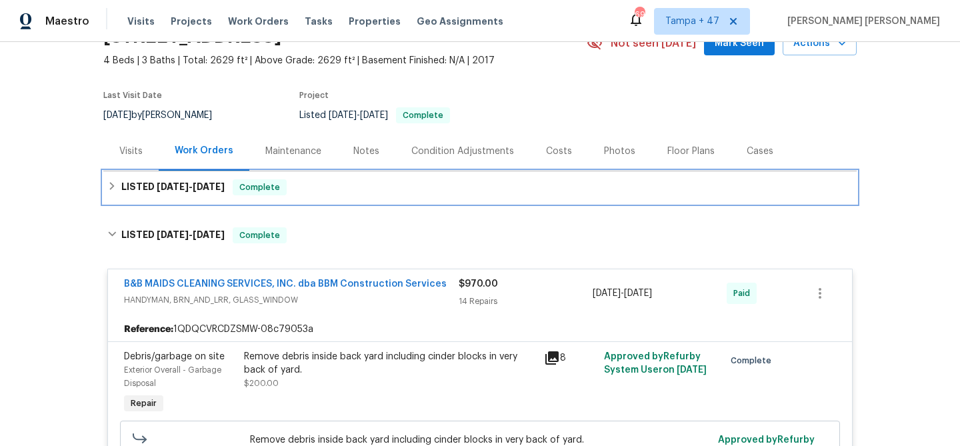
click at [357, 188] on div "LISTED 9/16/25 - 9/24/25 Complete" at bounding box center [480, 187] width 746 height 16
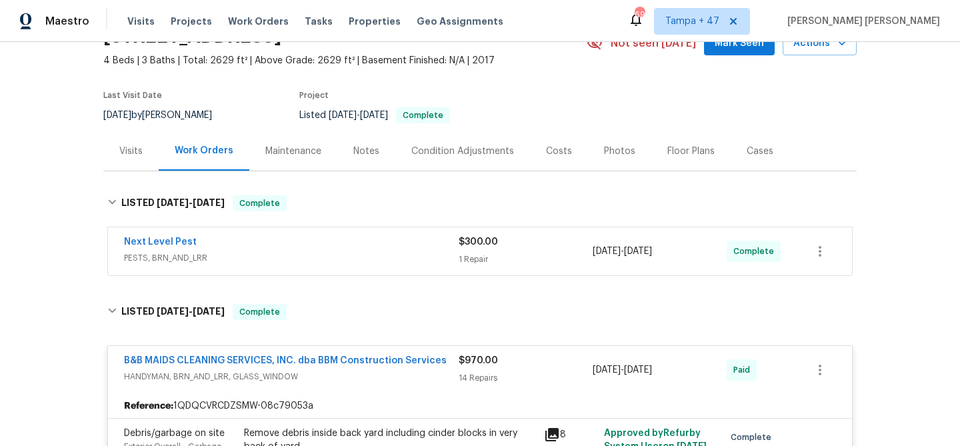
click at [353, 251] on div "Next Level Pest PESTS, BRN_AND_LRR" at bounding box center [291, 249] width 335 height 29
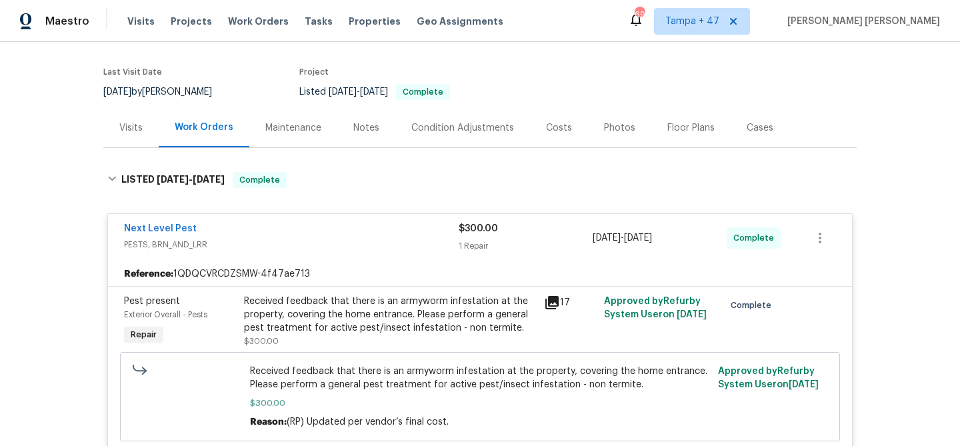
scroll to position [95, 0]
